Goal: Task Accomplishment & Management: Complete application form

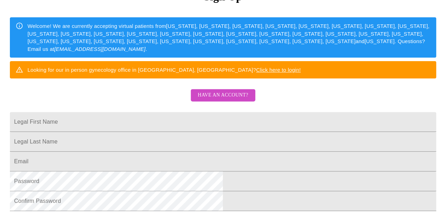
scroll to position [138, 0]
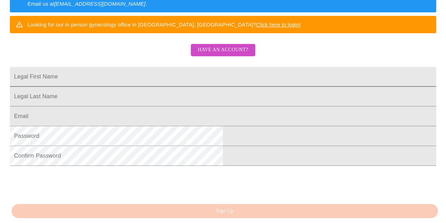
click at [128, 86] on input "Legal First Name" at bounding box center [223, 77] width 427 height 20
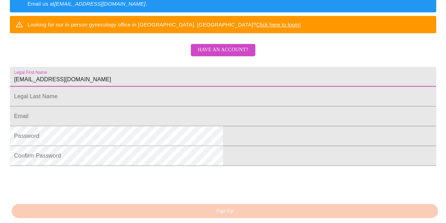
drag, startPoint x: 179, startPoint y: 89, endPoint x: 81, endPoint y: 74, distance: 99.3
type input "[PERSON_NAME]"
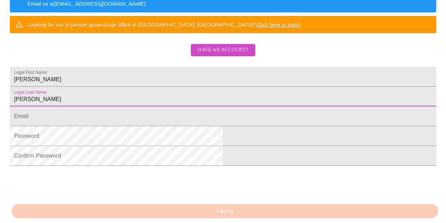
type input "[PERSON_NAME]"
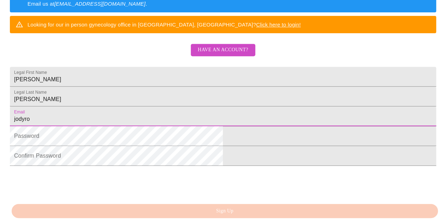
type input "[EMAIL_ADDRESS][DOMAIN_NAME]"
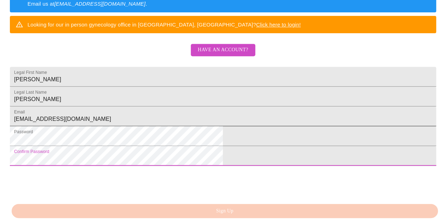
scroll to position [202, 0]
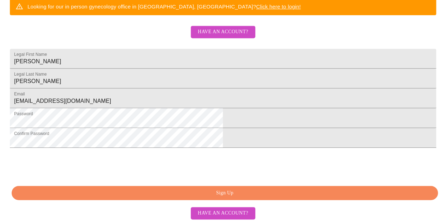
click at [202, 191] on span "Sign Up" at bounding box center [225, 192] width 410 height 9
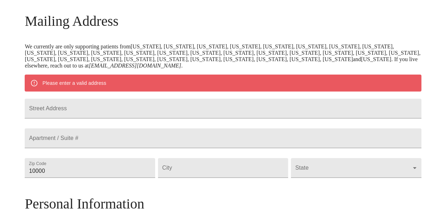
scroll to position [104, 0]
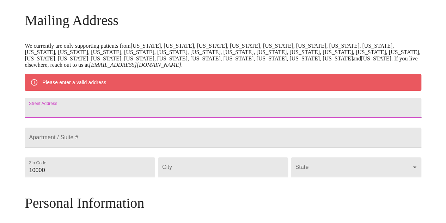
click at [192, 114] on input "Street Address" at bounding box center [223, 108] width 397 height 20
type input "5"
type input "4N560 Crane Ln."
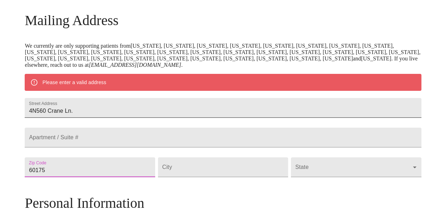
type input "60175"
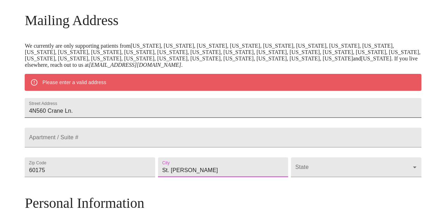
type input "St. [PERSON_NAME]"
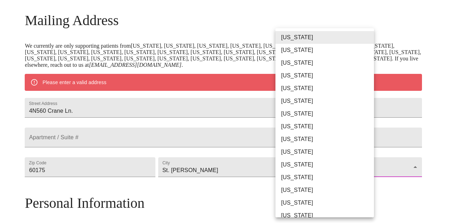
click at [309, 184] on body "MyMenopauseRx Welcome to MyMenopauseRx Since it's your first time here, you'll …" at bounding box center [226, 176] width 446 height 556
click at [299, 185] on li "[US_STATE]" at bounding box center [327, 189] width 104 height 13
type input "[US_STATE]"
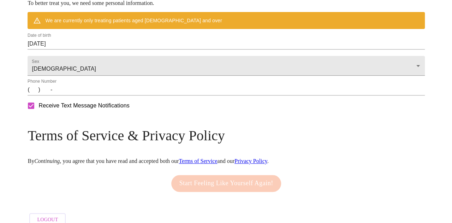
scroll to position [311, 0]
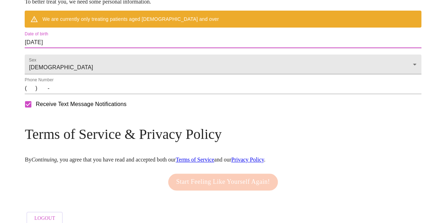
drag, startPoint x: 107, startPoint y: 59, endPoint x: 40, endPoint y: 50, distance: 67.7
click at [78, 48] on input "[DATE]" at bounding box center [223, 42] width 397 height 11
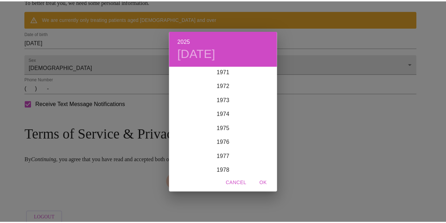
scroll to position [1018, 0]
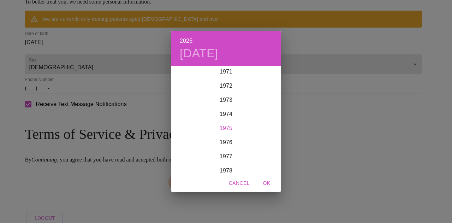
click at [222, 128] on div "1975" at bounding box center [225, 128] width 109 height 14
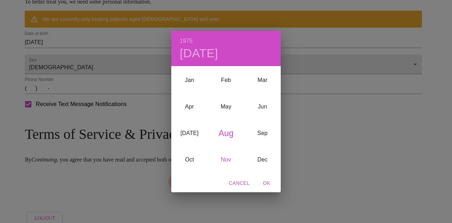
click at [220, 158] on div "Nov" at bounding box center [225, 159] width 36 height 26
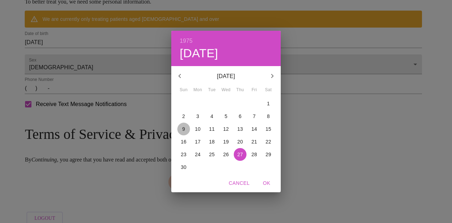
click at [184, 127] on p "9" at bounding box center [183, 128] width 3 height 7
click at [267, 181] on span "OK" at bounding box center [266, 183] width 17 height 9
type input "[DATE]"
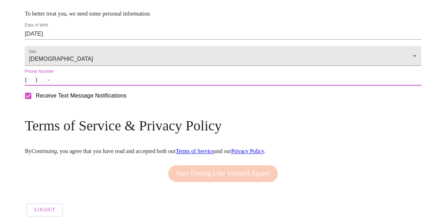
click at [75, 85] on input "(   )    -" at bounding box center [223, 79] width 397 height 11
type input "[PHONE_NUMBER]"
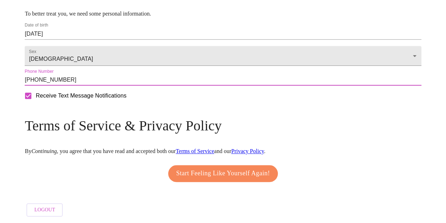
scroll to position [320, 0]
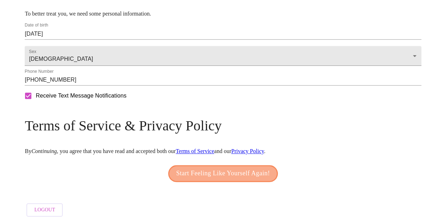
click at [197, 169] on span "Start Feeling Like Yourself Again!" at bounding box center [223, 173] width 94 height 11
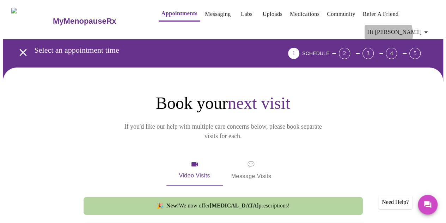
click at [425, 28] on icon "button" at bounding box center [426, 32] width 8 height 8
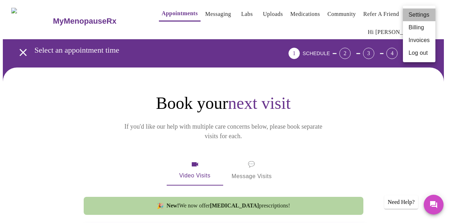
click at [425, 16] on li "Settings" at bounding box center [419, 14] width 32 height 13
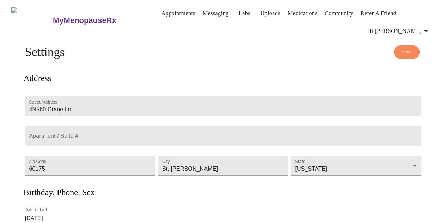
click at [425, 27] on icon "button" at bounding box center [426, 31] width 8 height 8
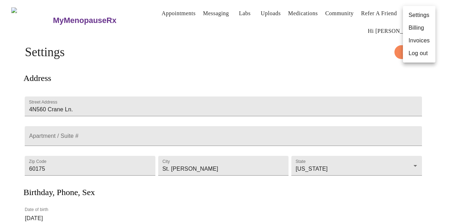
click at [415, 40] on li "Invoices" at bounding box center [419, 40] width 32 height 13
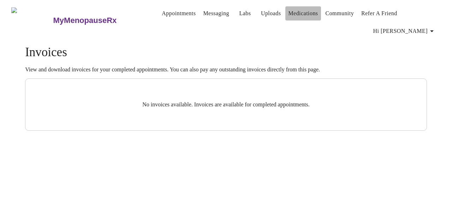
click at [288, 16] on link "Medications" at bounding box center [303, 13] width 30 height 10
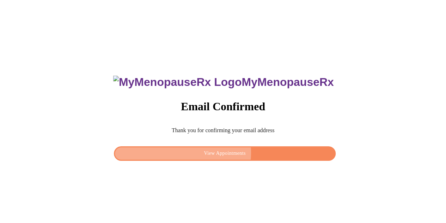
click at [228, 151] on span "View Appointments" at bounding box center [224, 153] width 205 height 9
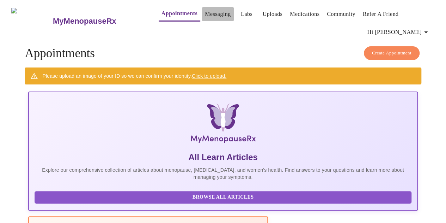
click at [205, 12] on link "Messaging" at bounding box center [218, 14] width 26 height 10
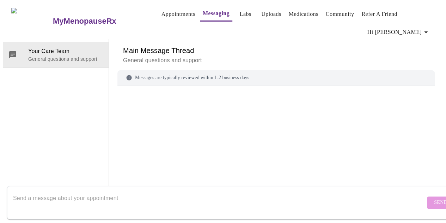
click at [240, 19] on link "Labs" at bounding box center [246, 14] width 12 height 10
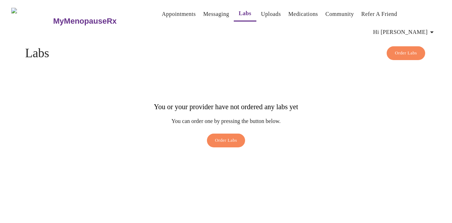
click at [261, 16] on link "Uploads" at bounding box center [271, 14] width 20 height 10
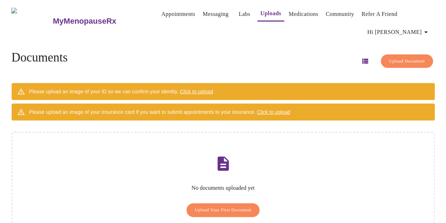
click at [204, 206] on span "Upload Your First Document" at bounding box center [223, 210] width 57 height 8
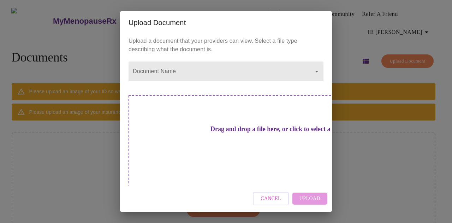
click at [243, 128] on h3 "Drag and drop a file here, or click to select a file" at bounding box center [275, 128] width 195 height 7
click at [270, 194] on span "Cancel" at bounding box center [270, 198] width 20 height 9
